Goal: Information Seeking & Learning: Learn about a topic

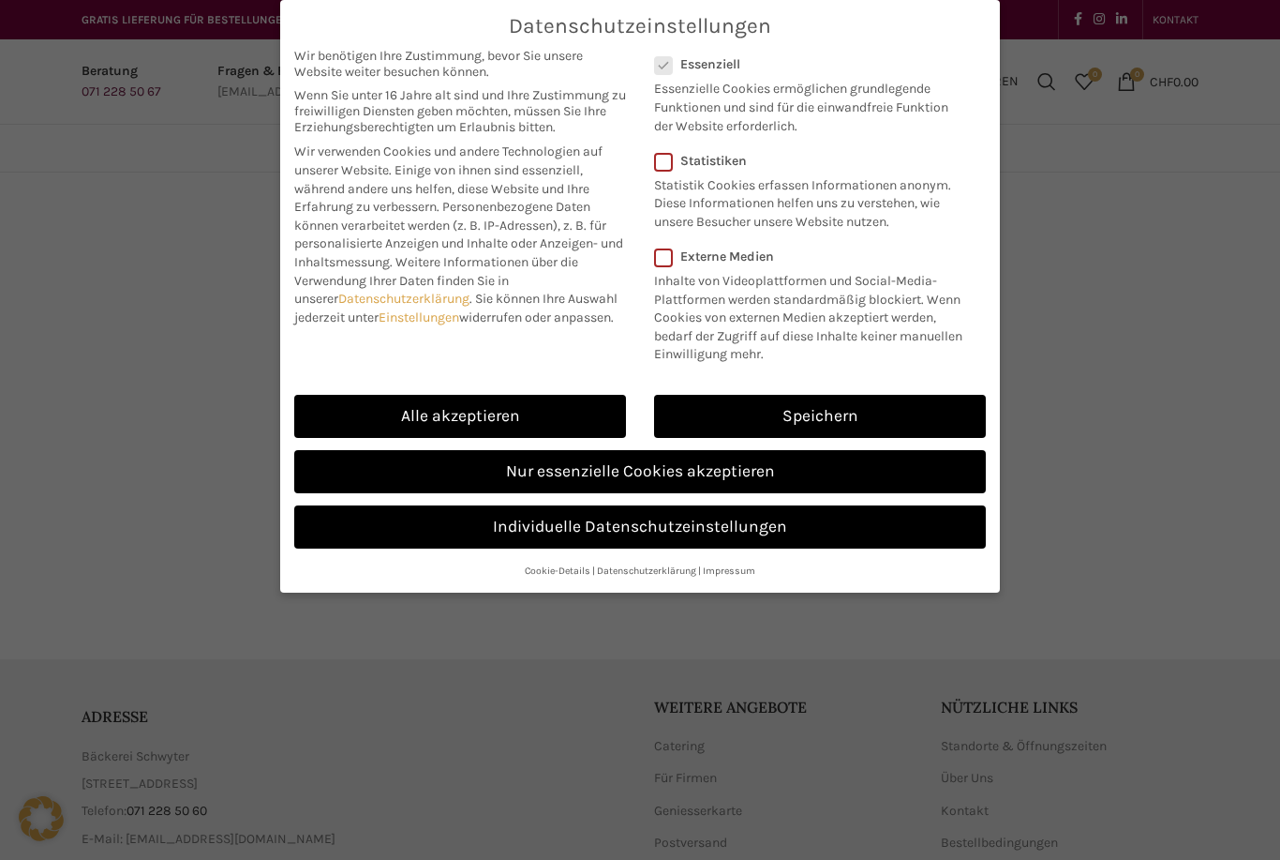
click at [518, 411] on link "Alle akzeptieren" at bounding box center [460, 416] width 332 height 43
checkbox input "true"
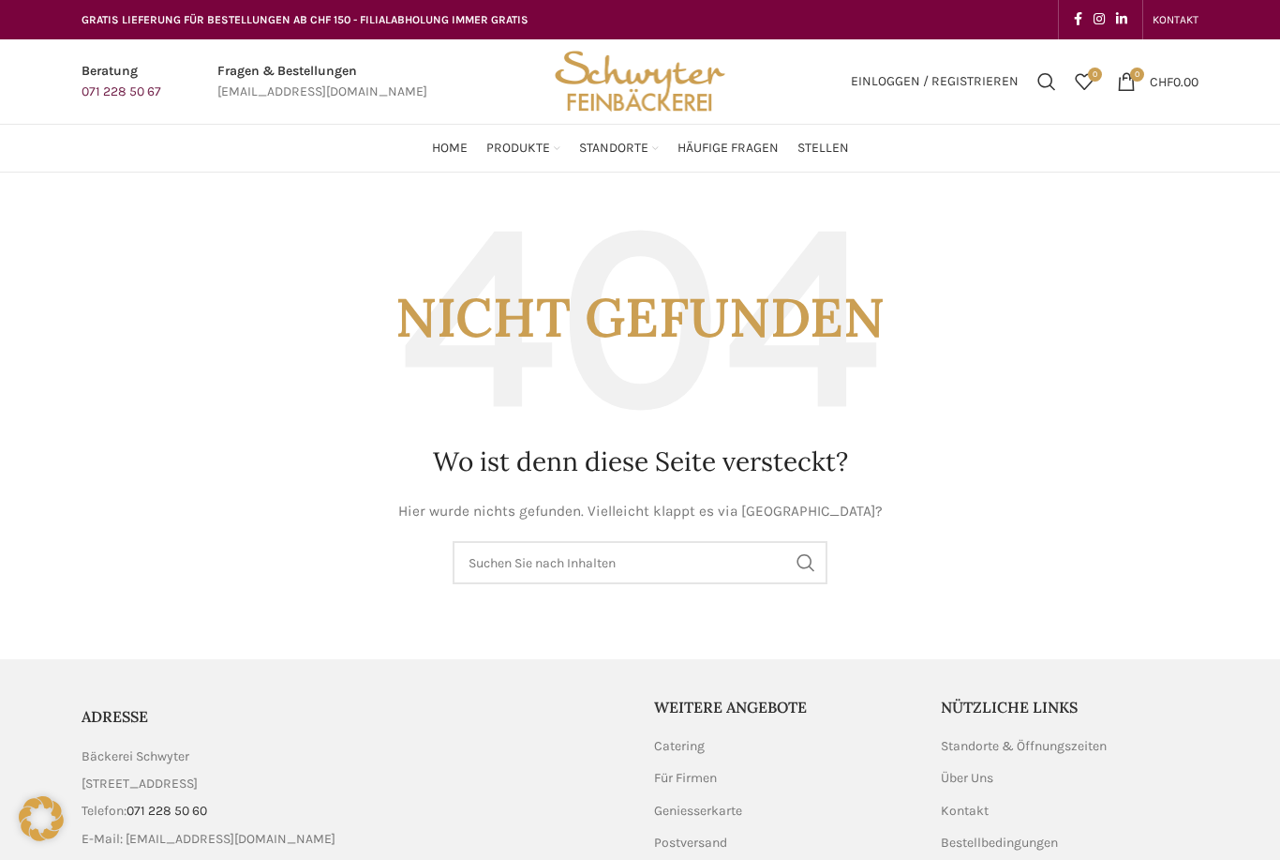
click at [701, 287] on link "Schoren" at bounding box center [734, 303] width 159 height 32
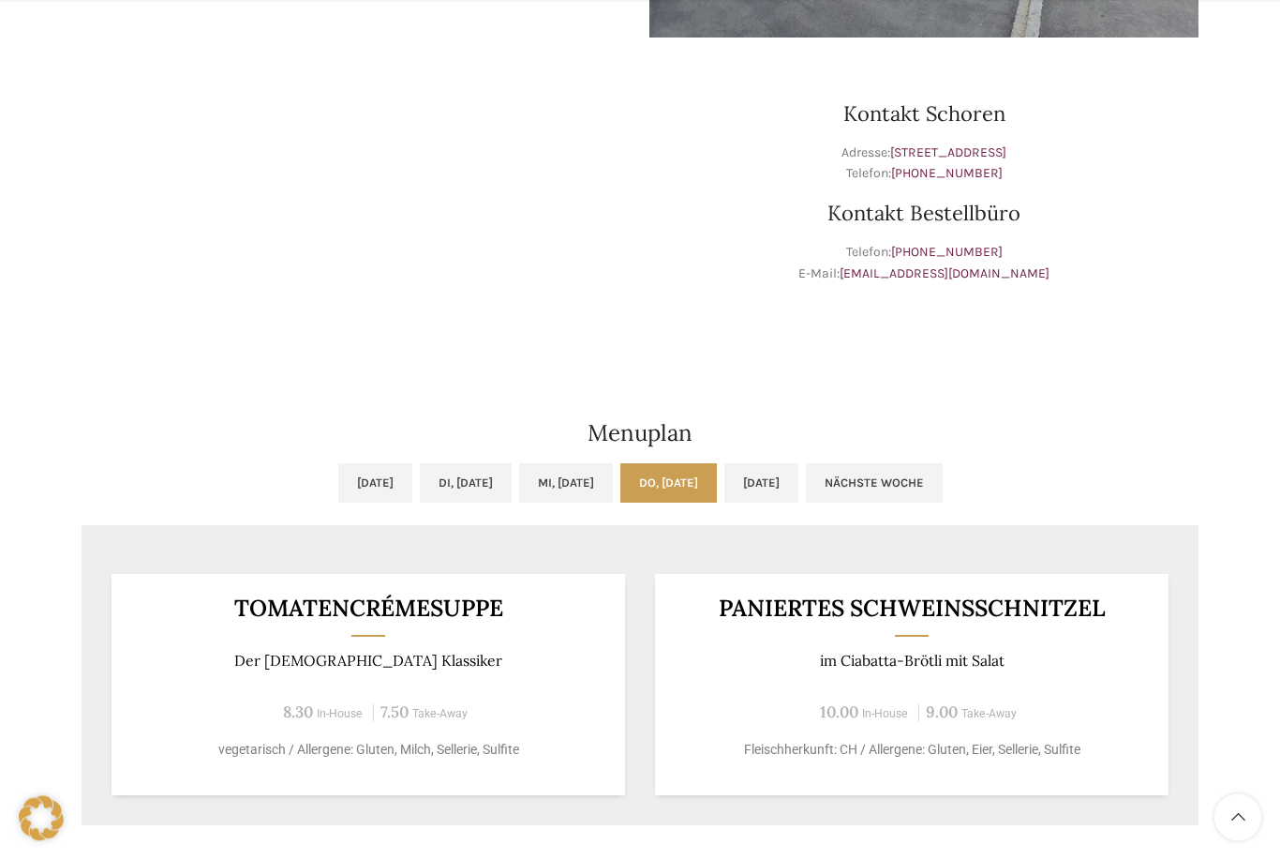
scroll to position [596, 0]
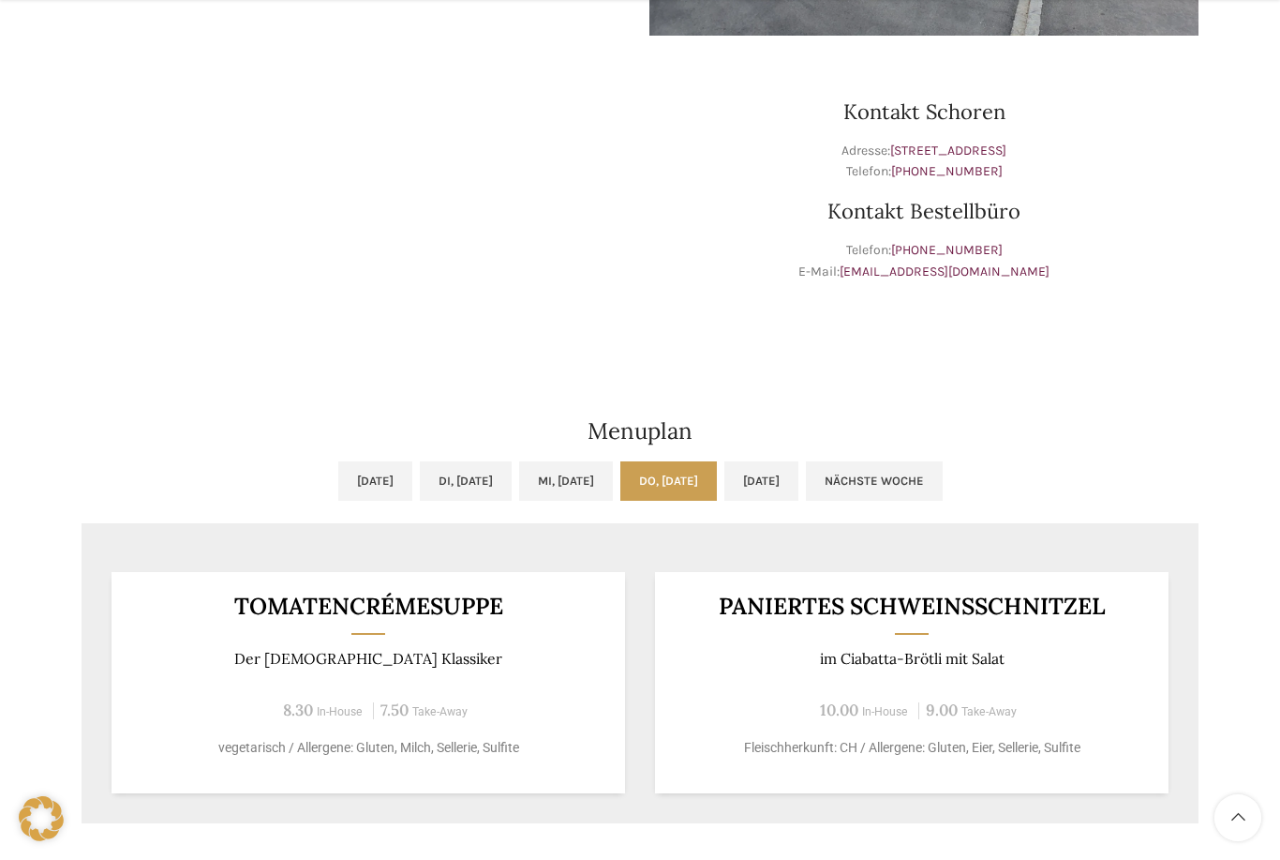
click at [583, 478] on link "Mi, [DATE]" at bounding box center [566, 480] width 94 height 39
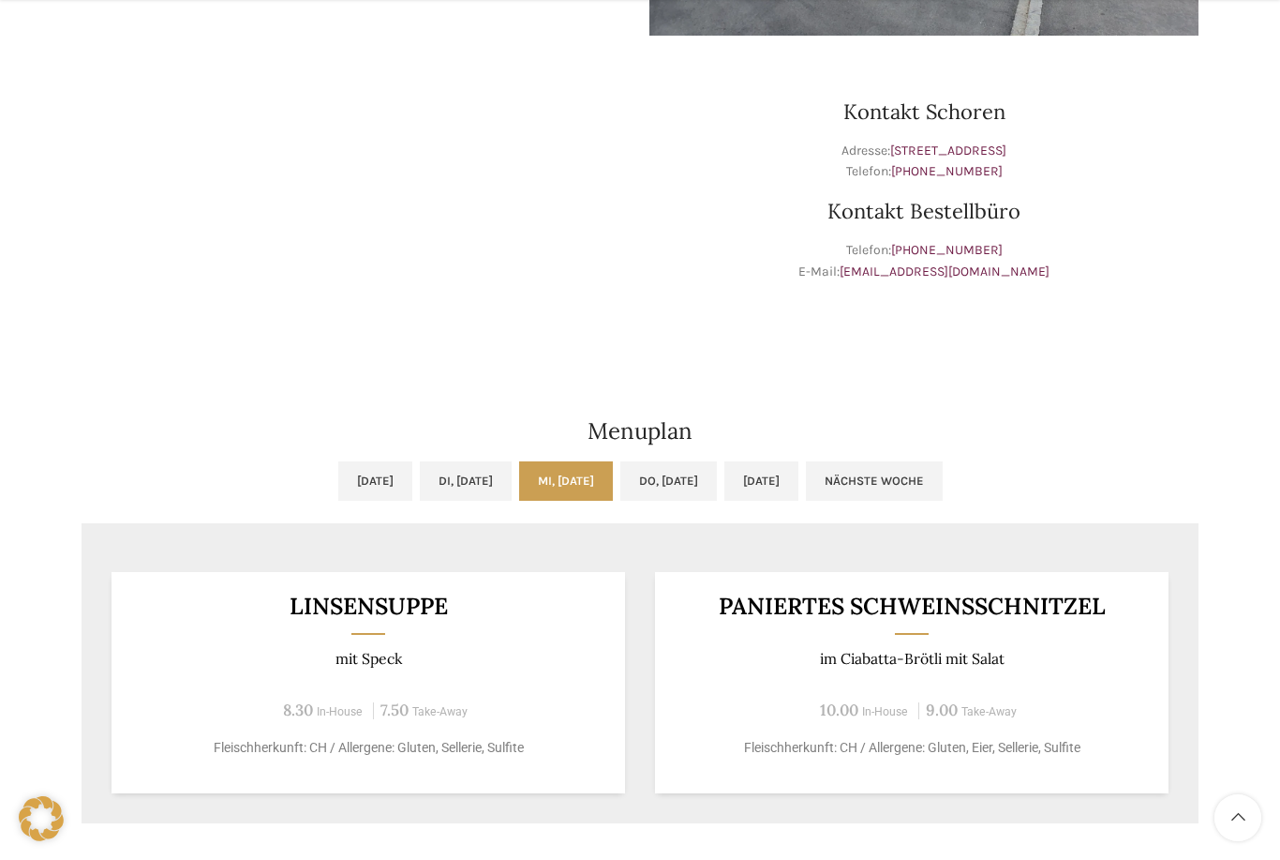
click at [711, 476] on link "Do, [DATE]" at bounding box center [669, 480] width 97 height 39
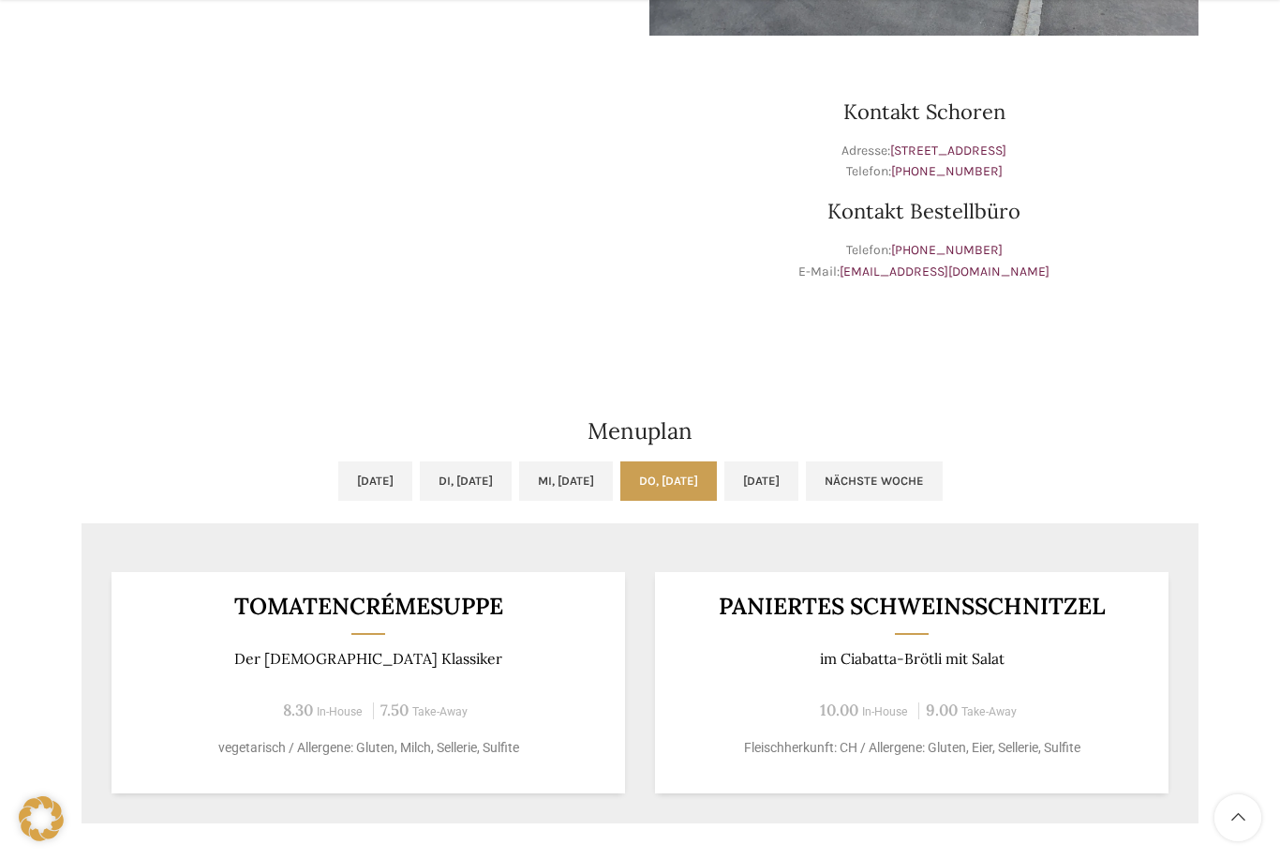
click at [799, 482] on link "[DATE]" at bounding box center [762, 480] width 74 height 39
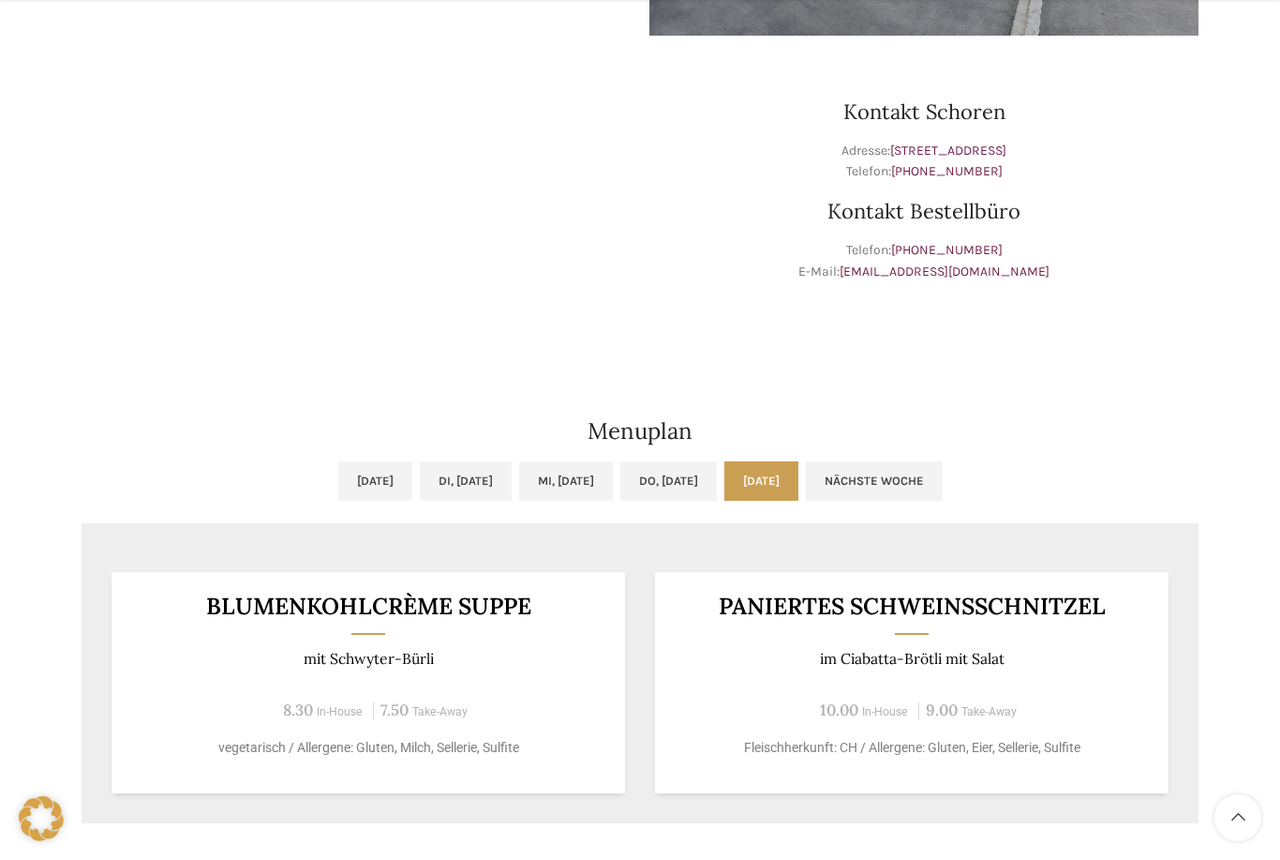
click at [943, 478] on link "Nächste Woche" at bounding box center [874, 480] width 137 height 39
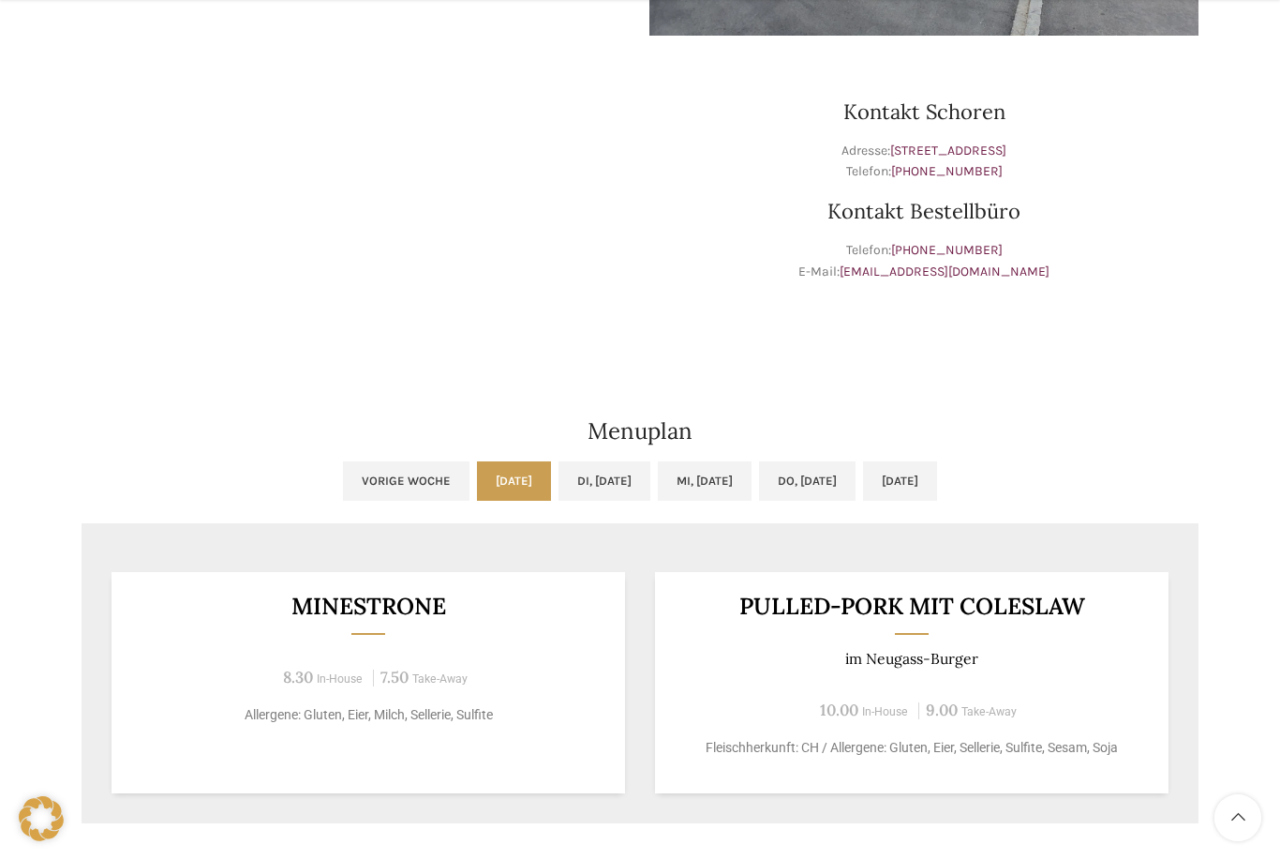
click at [597, 476] on link "Di, [DATE]" at bounding box center [605, 480] width 92 height 39
click at [723, 472] on link "Mi, [DATE]" at bounding box center [705, 480] width 94 height 39
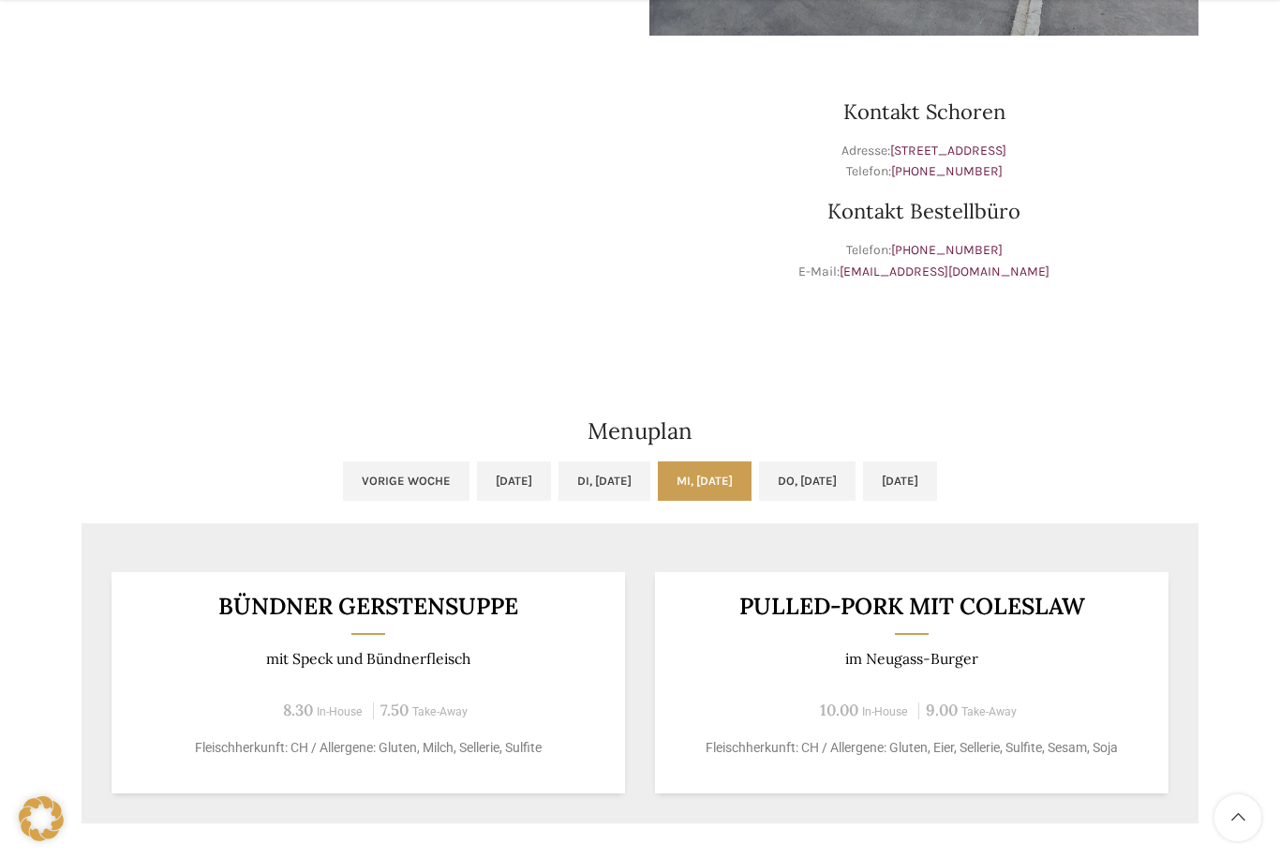
click at [844, 478] on link "Do, [DATE]" at bounding box center [807, 480] width 97 height 39
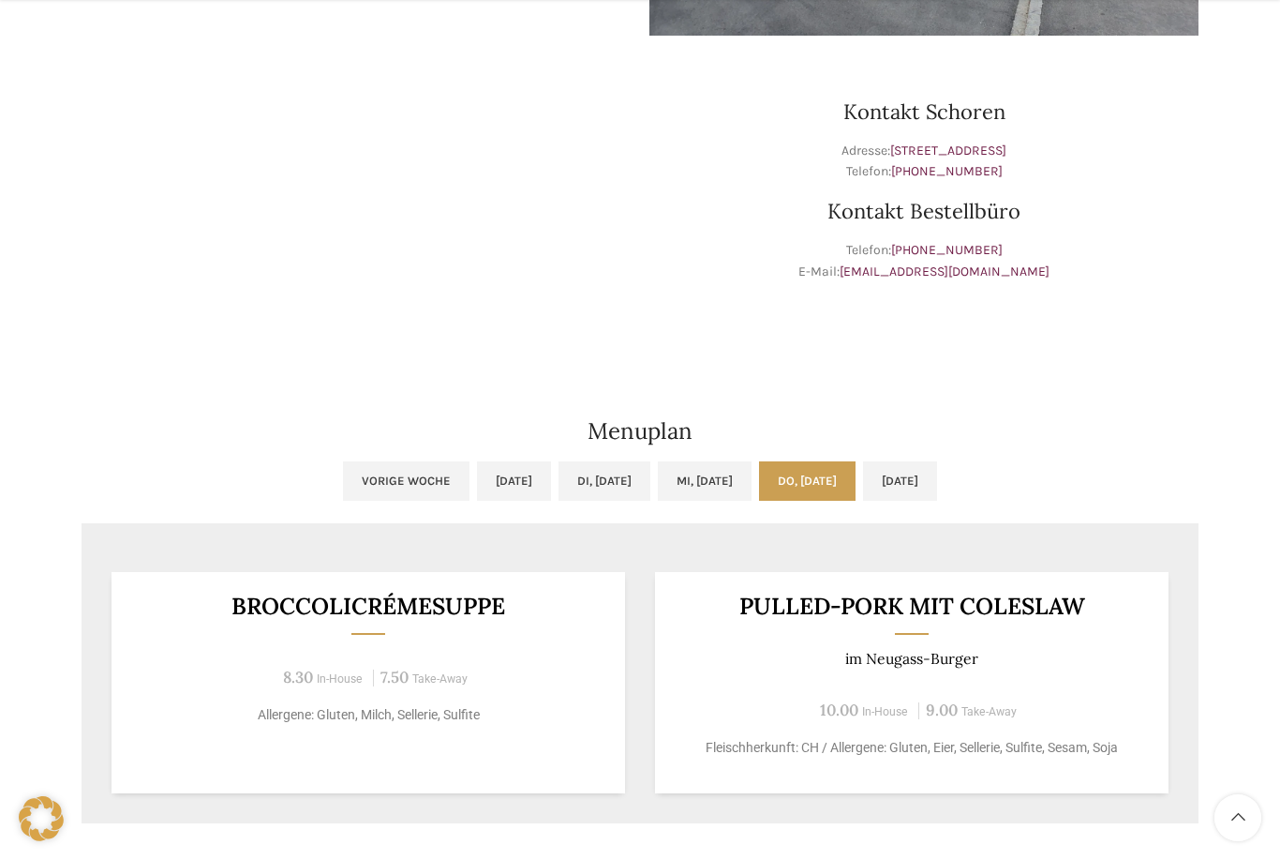
click at [937, 484] on link "[DATE]" at bounding box center [900, 480] width 74 height 39
